Goal: Information Seeking & Learning: Learn about a topic

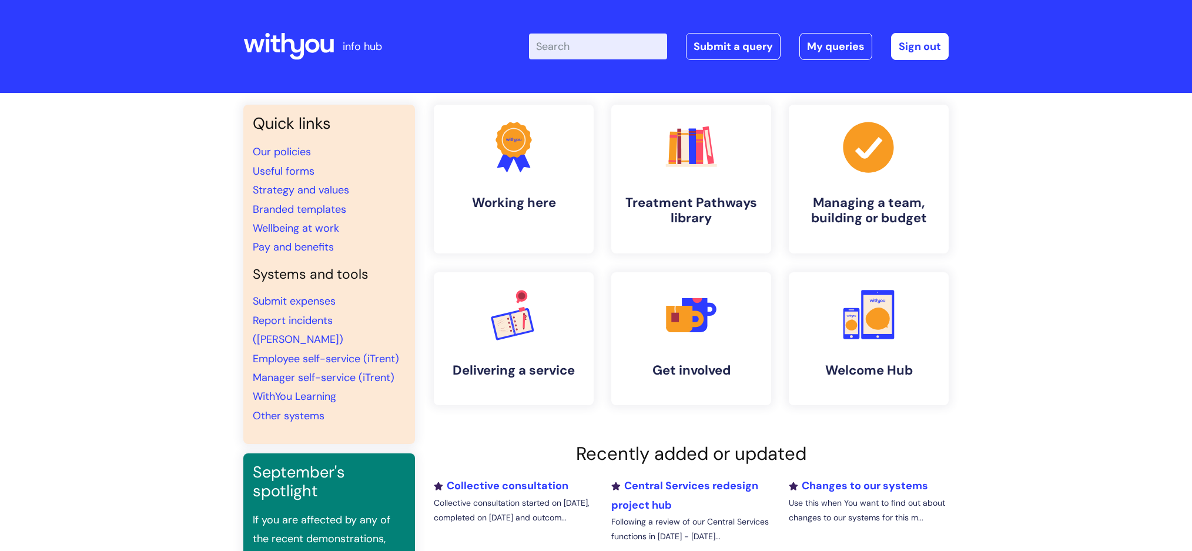
click at [602, 52] on input "Enter your search term here..." at bounding box center [598, 46] width 138 height 26
type input "I"
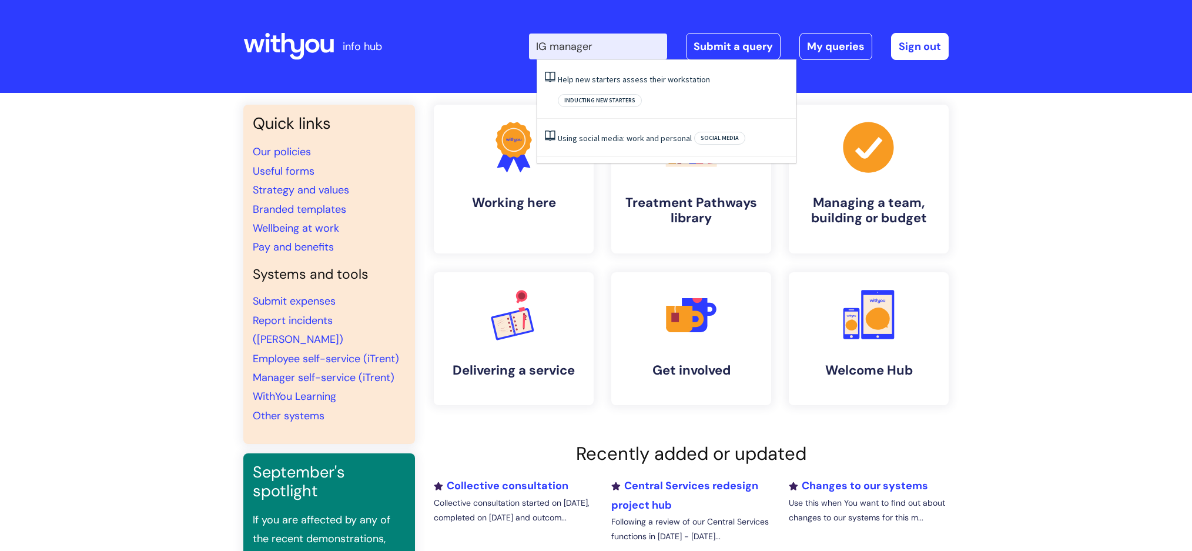
type input "IG manager"
click button "Search" at bounding box center [0, 0] width 0 height 0
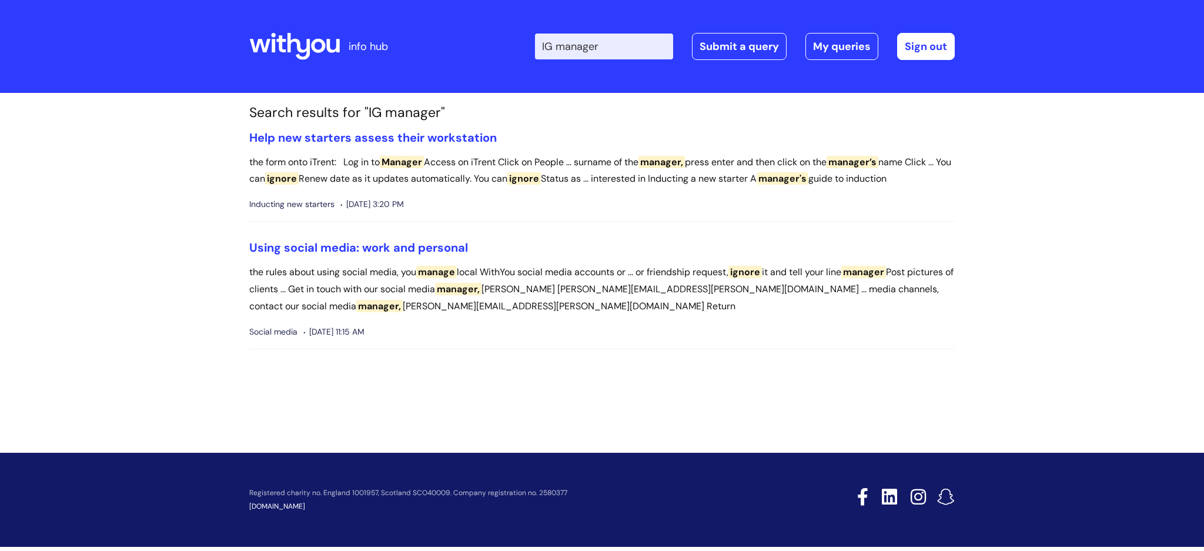
drag, startPoint x: 630, startPoint y: 43, endPoint x: 532, endPoint y: 33, distance: 98.6
click at [532, 33] on div "Enter your search term here... IG manager Search Submit a query My queries Welc…" at bounding box center [689, 46] width 530 height 69
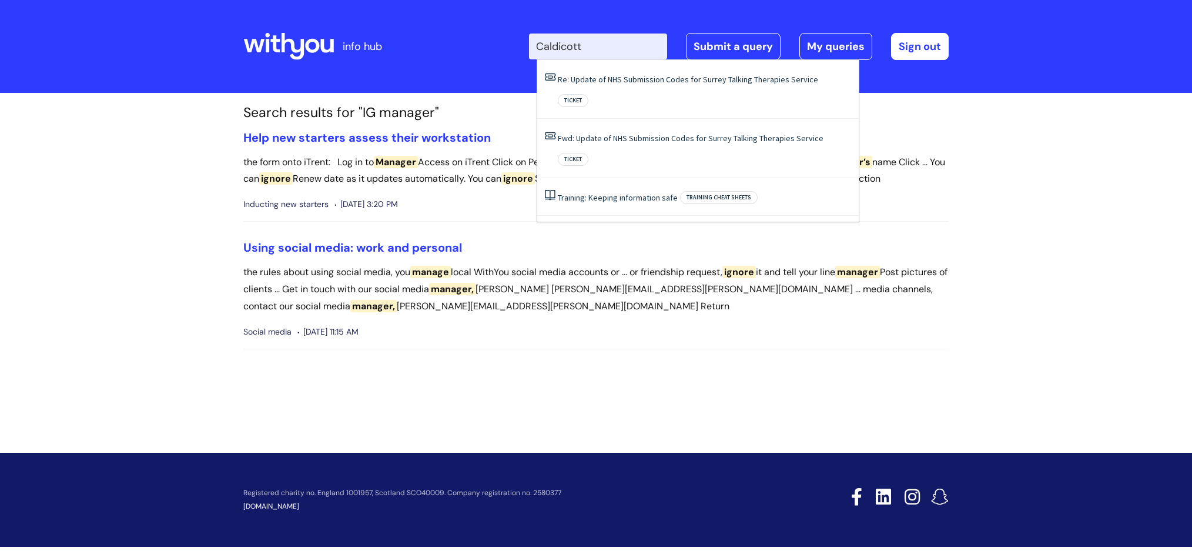
type input "Caldicott"
click button "Search" at bounding box center [0, 0] width 0 height 0
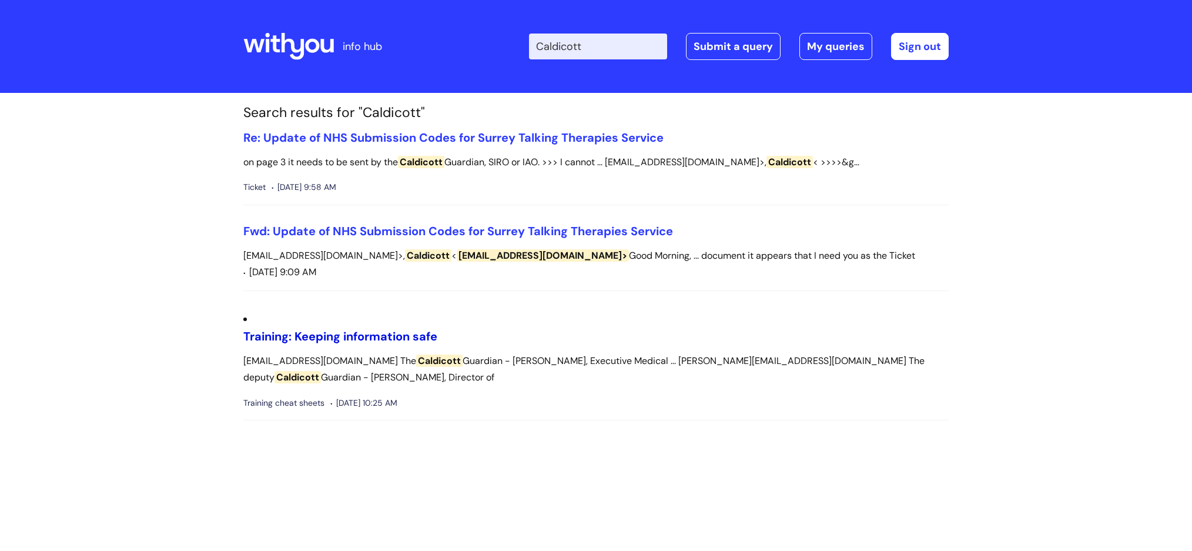
click at [341, 328] on link "Training: Keeping information safe" at bounding box center [340, 335] width 194 height 15
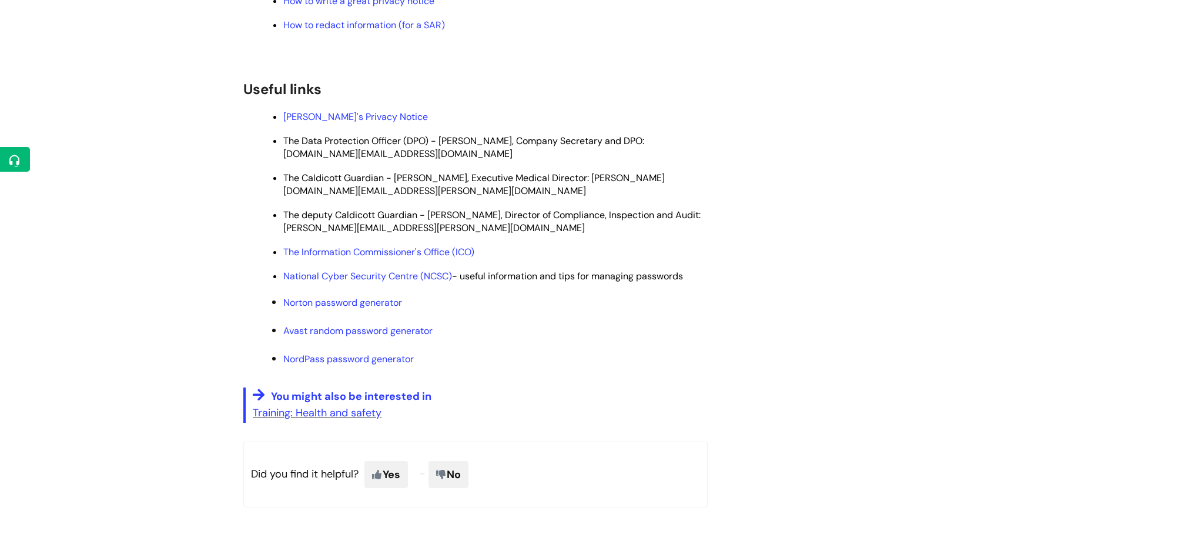
scroll to position [708, 0]
